Goal: Transaction & Acquisition: Purchase product/service

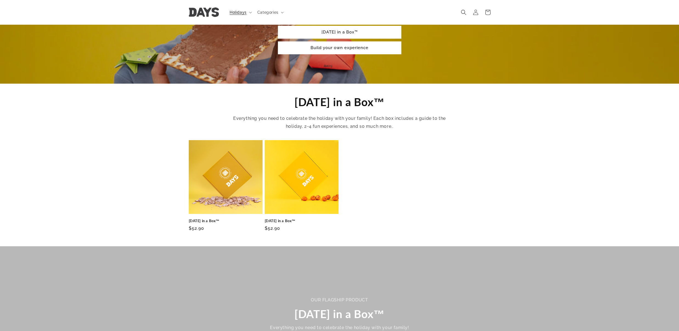
scroll to position [100, 0]
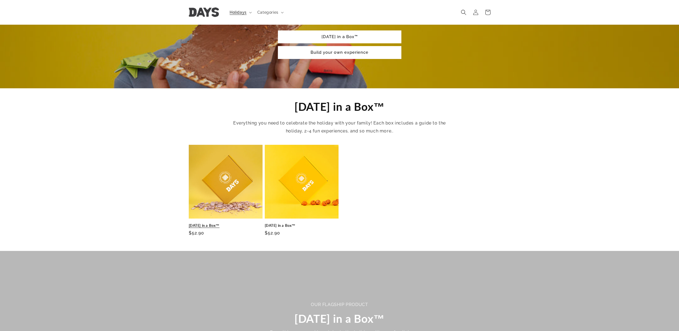
click at [229, 223] on link "[DATE] in a Box™" at bounding box center [226, 225] width 74 height 5
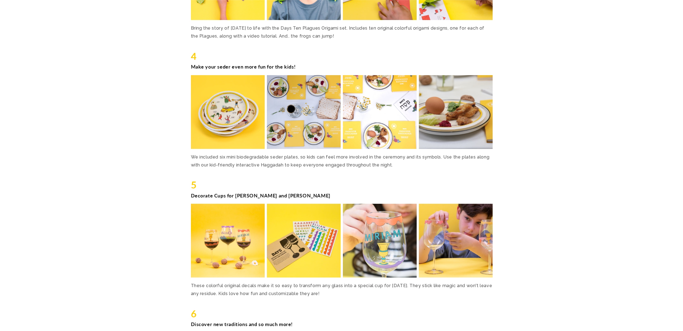
scroll to position [908, 0]
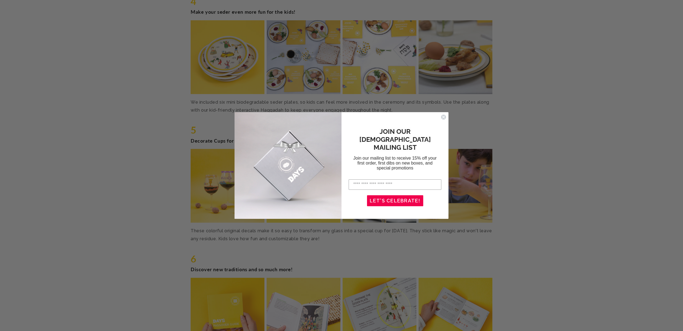
drag, startPoint x: 679, startPoint y: 41, endPoint x: 680, endPoint y: 37, distance: 4.3
